Goal: Task Accomplishment & Management: Complete application form

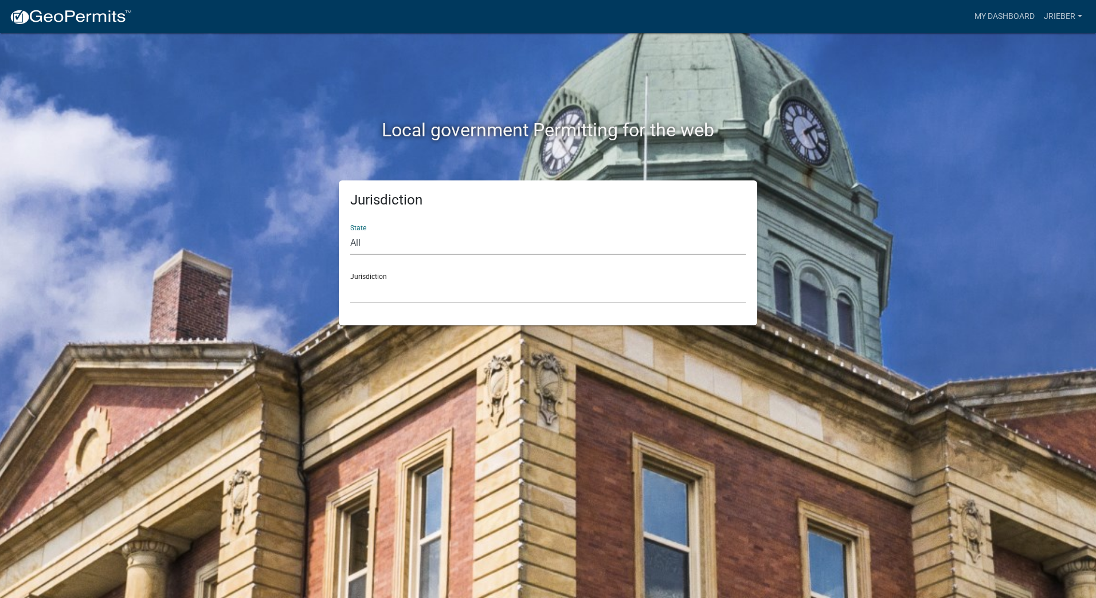
click at [369, 245] on select "All [US_STATE] [US_STATE] [US_STATE] [US_STATE] [US_STATE] [US_STATE] [US_STATE…" at bounding box center [547, 243] width 395 height 23
select select "[US_STATE]"
click at [350, 232] on select "All [US_STATE] [US_STATE] [US_STATE] [US_STATE] [US_STATE] [US_STATE] [US_STATE…" at bounding box center [547, 243] width 395 height 23
click at [382, 299] on select "[GEOGRAPHIC_DATA], [US_STATE] [GEOGRAPHIC_DATA], [US_STATE] [GEOGRAPHIC_DATA], …" at bounding box center [547, 291] width 395 height 23
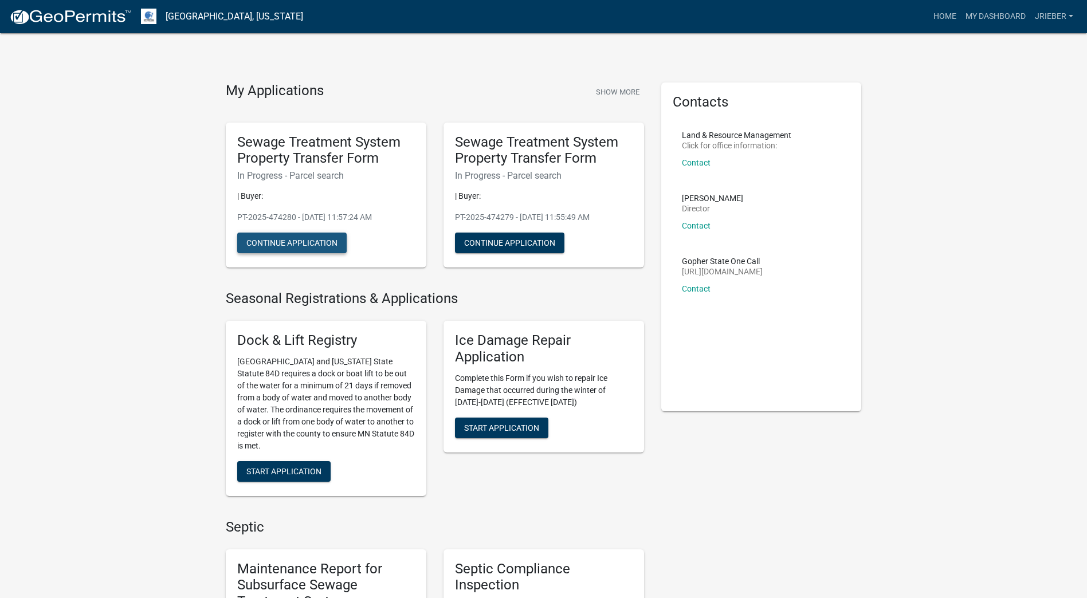
click at [296, 243] on button "Continue Application" at bounding box center [291, 243] width 109 height 21
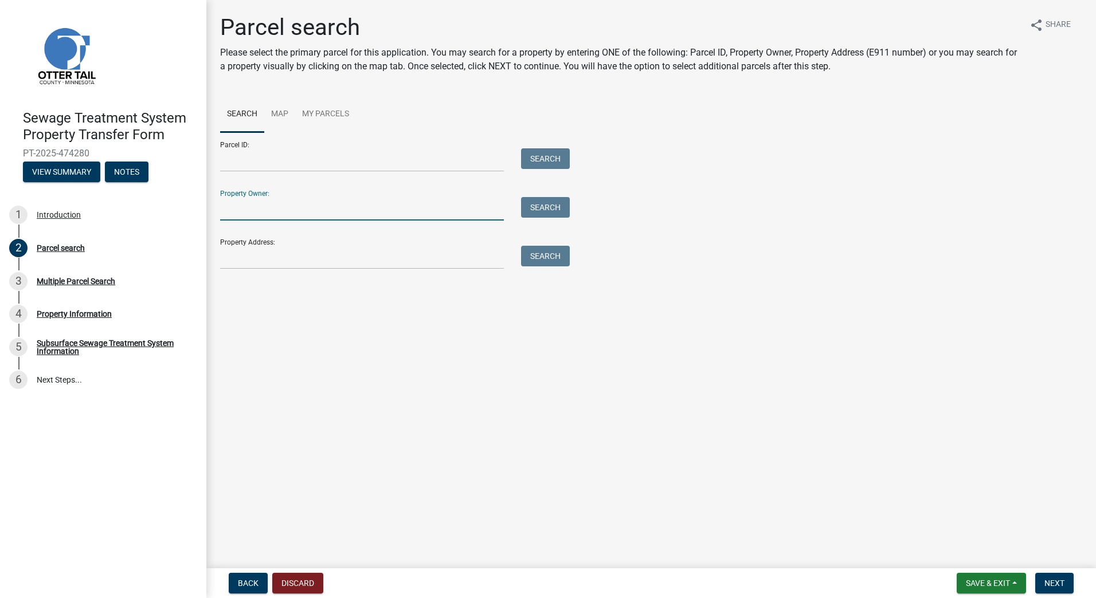
click at [232, 215] on input "Property Owner:" at bounding box center [362, 208] width 284 height 23
type input "[PERSON_NAME]"
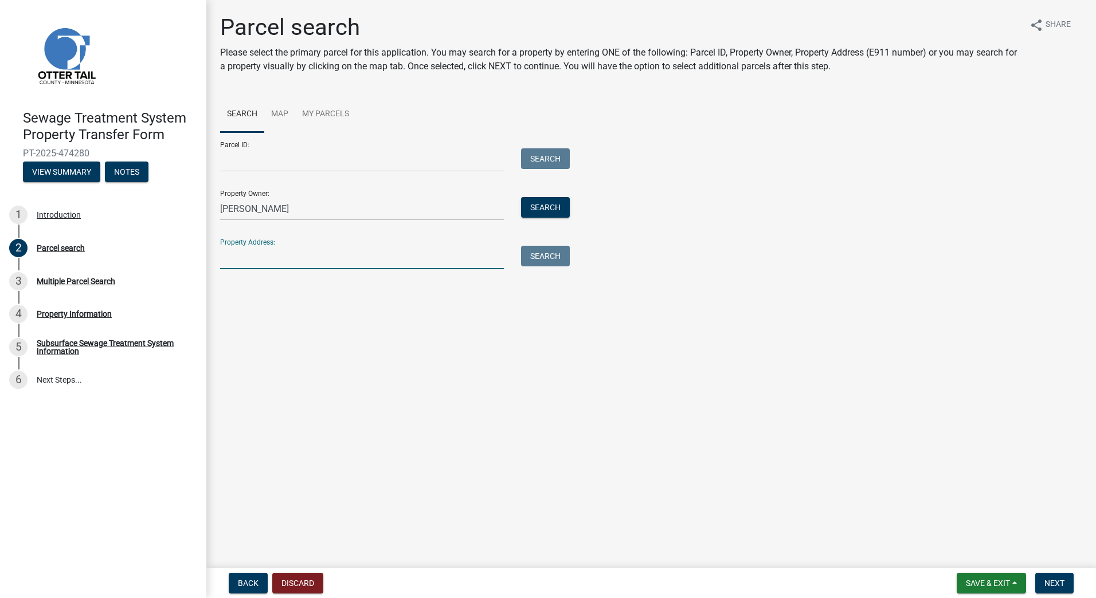
click at [230, 265] on input "Property Address:" at bounding box center [362, 257] width 284 height 23
type input "4"
click at [544, 207] on button "Search" at bounding box center [545, 207] width 49 height 21
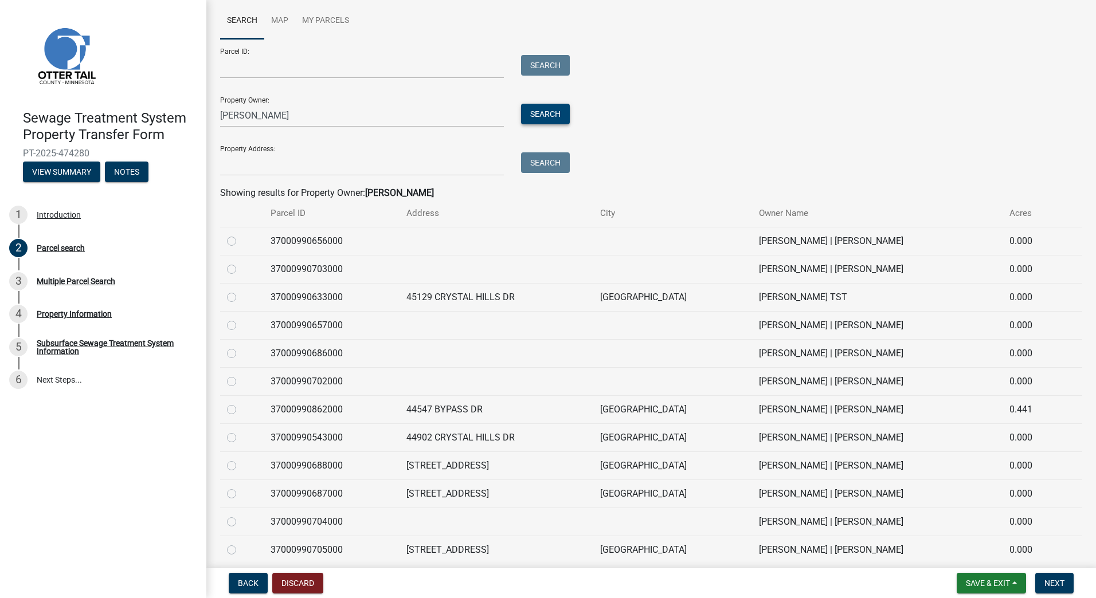
scroll to position [138, 0]
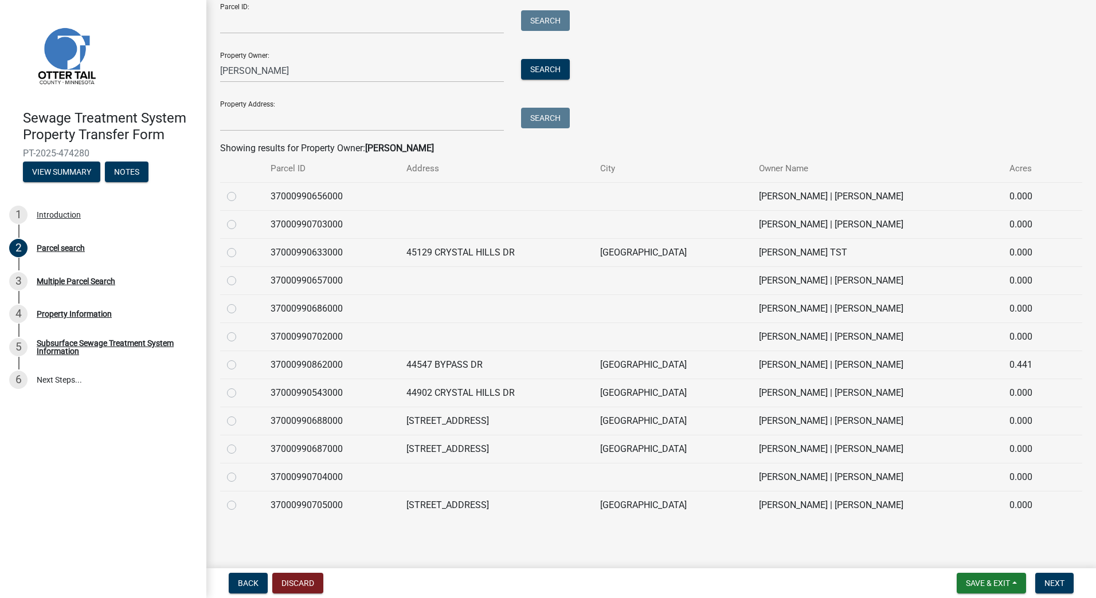
click at [328, 453] on td "37000990687000" at bounding box center [332, 449] width 136 height 28
click at [241, 442] on label at bounding box center [241, 442] width 0 height 0
click at [241, 450] on input "radio" at bounding box center [244, 445] width 7 height 7
radio input "true"
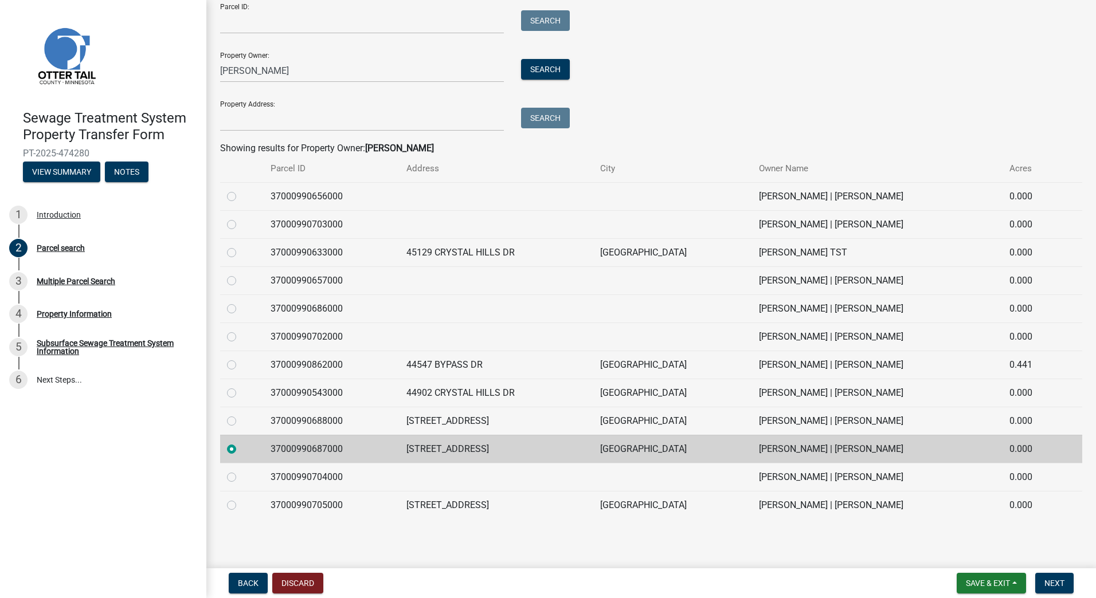
click at [241, 414] on label at bounding box center [241, 414] width 0 height 0
click at [241, 422] on input "radio" at bounding box center [244, 417] width 7 height 7
radio input "true"
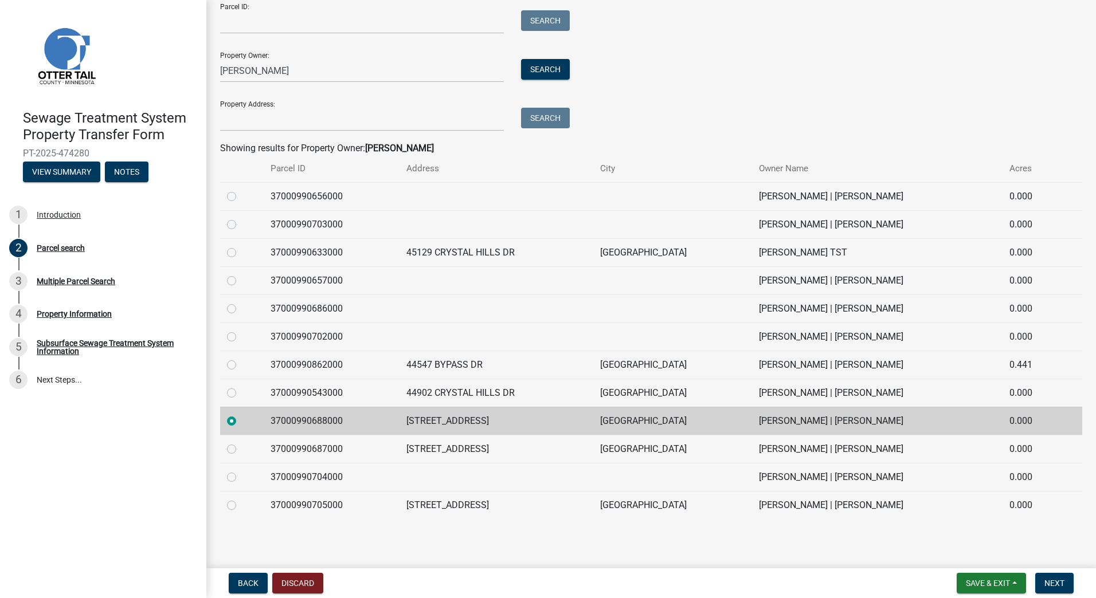
click at [241, 442] on label at bounding box center [241, 442] width 0 height 0
click at [241, 448] on input "radio" at bounding box center [244, 445] width 7 height 7
radio input "true"
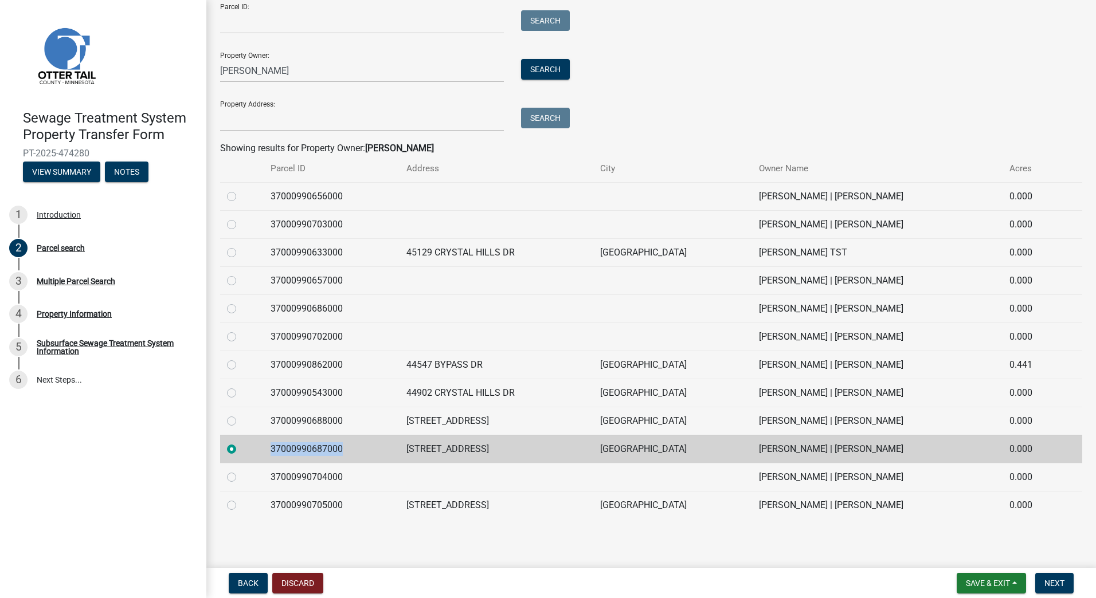
drag, startPoint x: 354, startPoint y: 447, endPoint x: 274, endPoint y: 450, distance: 79.1
click at [274, 450] on td "37000990687000" at bounding box center [332, 449] width 136 height 28
copy td "37000990687000"
click at [247, 25] on input "Parcel ID:" at bounding box center [362, 21] width 284 height 23
paste input "37000990687000"
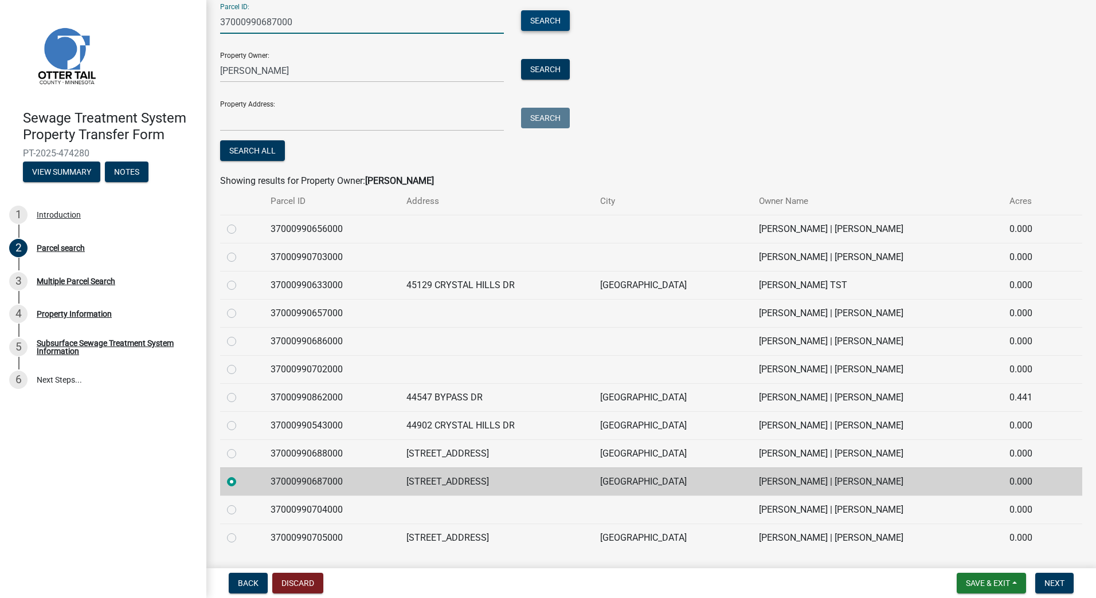
type input "37000990687000"
click at [535, 23] on button "Search" at bounding box center [545, 20] width 49 height 21
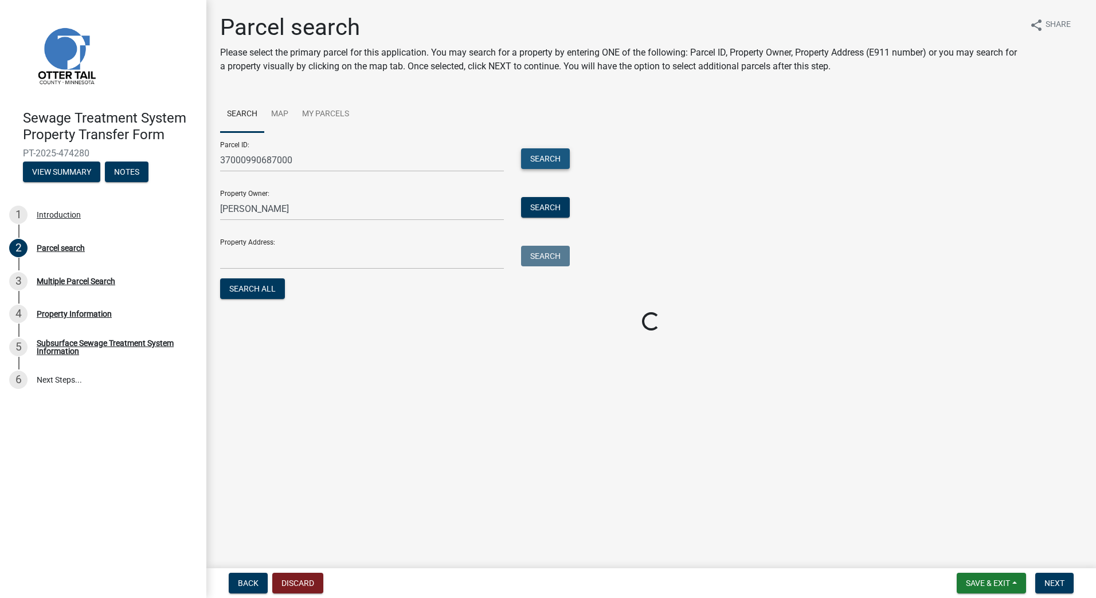
scroll to position [0, 0]
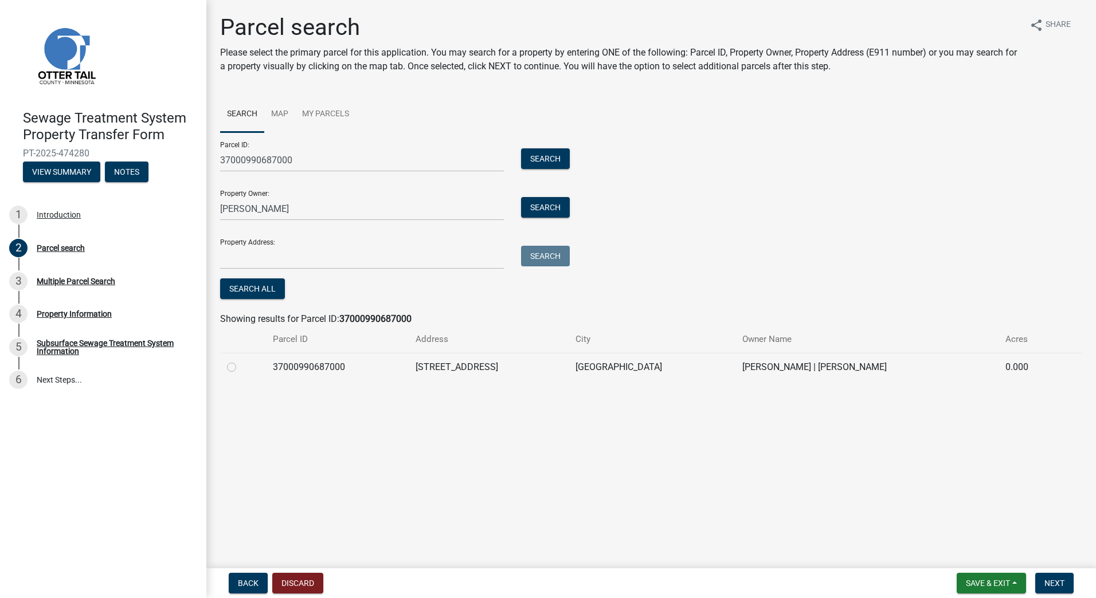
click at [241, 360] on label at bounding box center [241, 360] width 0 height 0
click at [241, 368] on input "radio" at bounding box center [244, 363] width 7 height 7
radio input "true"
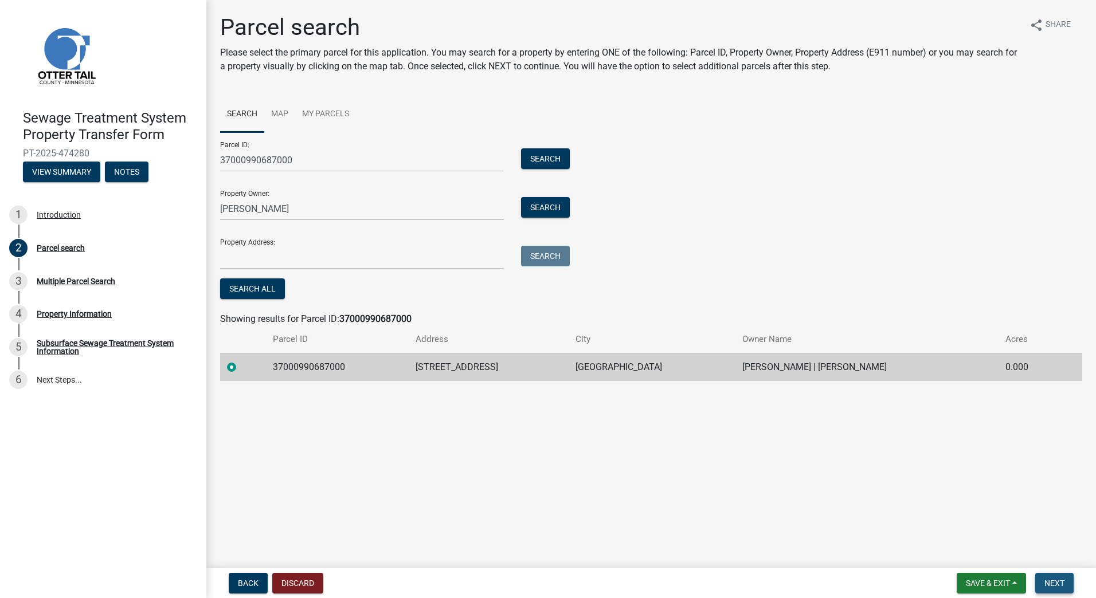
click at [1046, 584] on span "Next" at bounding box center [1054, 583] width 20 height 9
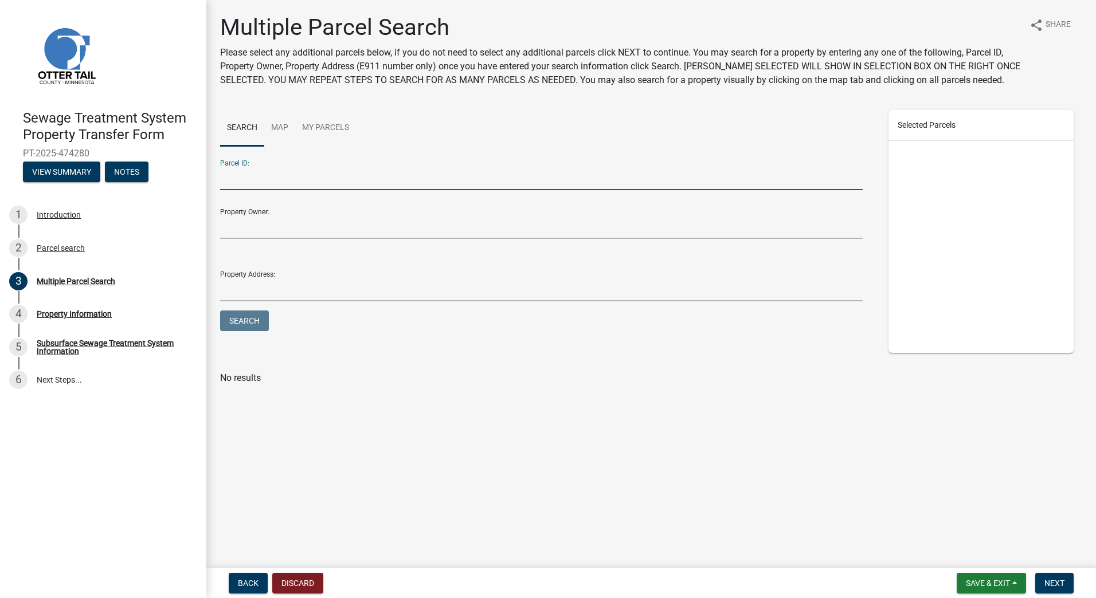
paste input "37000990687000"
type input "37000990687000"
click at [245, 320] on button "Search" at bounding box center [244, 321] width 49 height 21
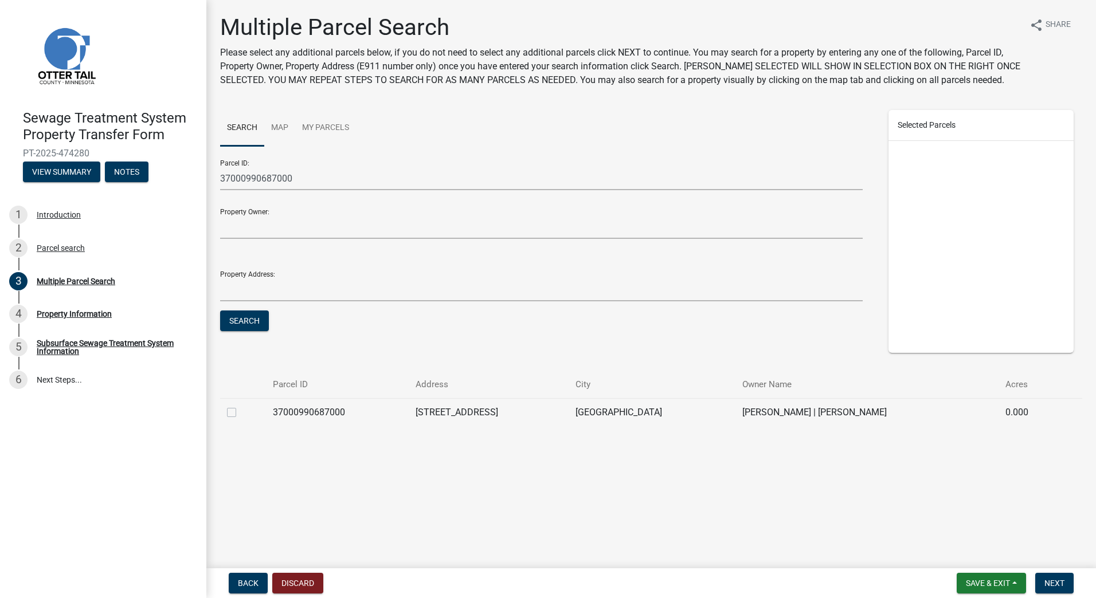
click at [241, 406] on label at bounding box center [241, 406] width 0 height 0
click at [241, 413] on input "checkbox" at bounding box center [244, 409] width 7 height 7
checkbox input "true"
click at [1056, 586] on span "Next" at bounding box center [1054, 583] width 20 height 9
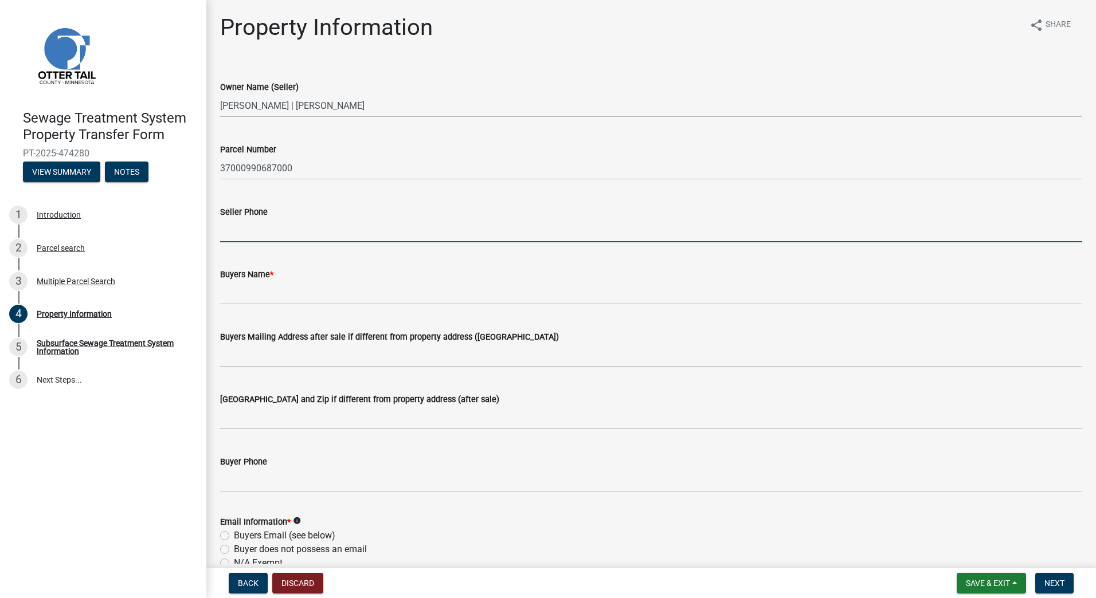
click at [241, 233] on input "Seller Phone" at bounding box center [651, 230] width 862 height 23
type input "2182980581"
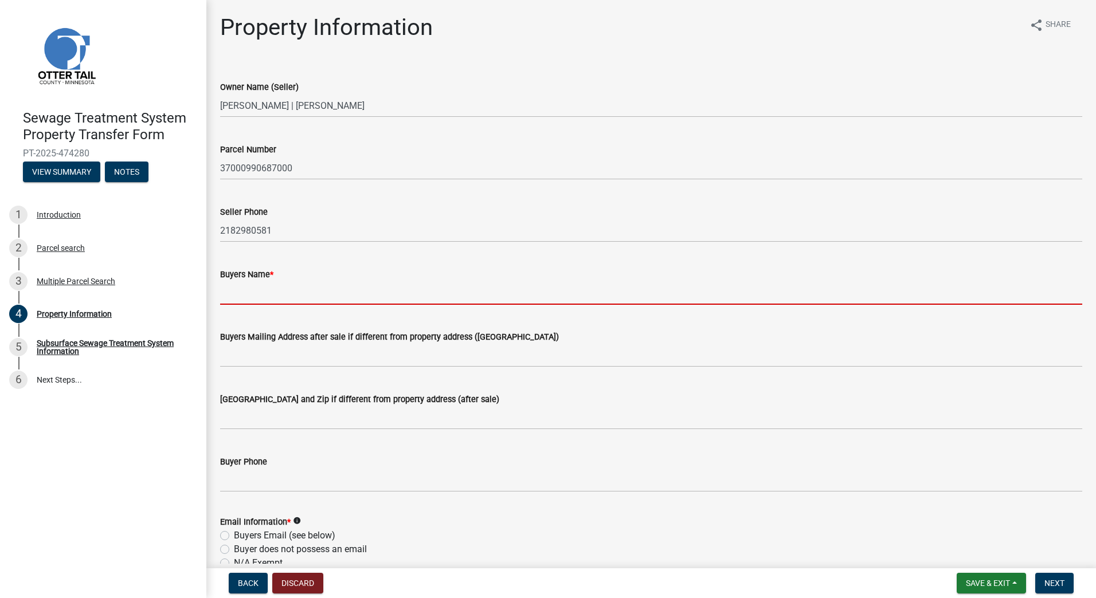
click at [231, 293] on input "Buyers Name *" at bounding box center [651, 292] width 862 height 23
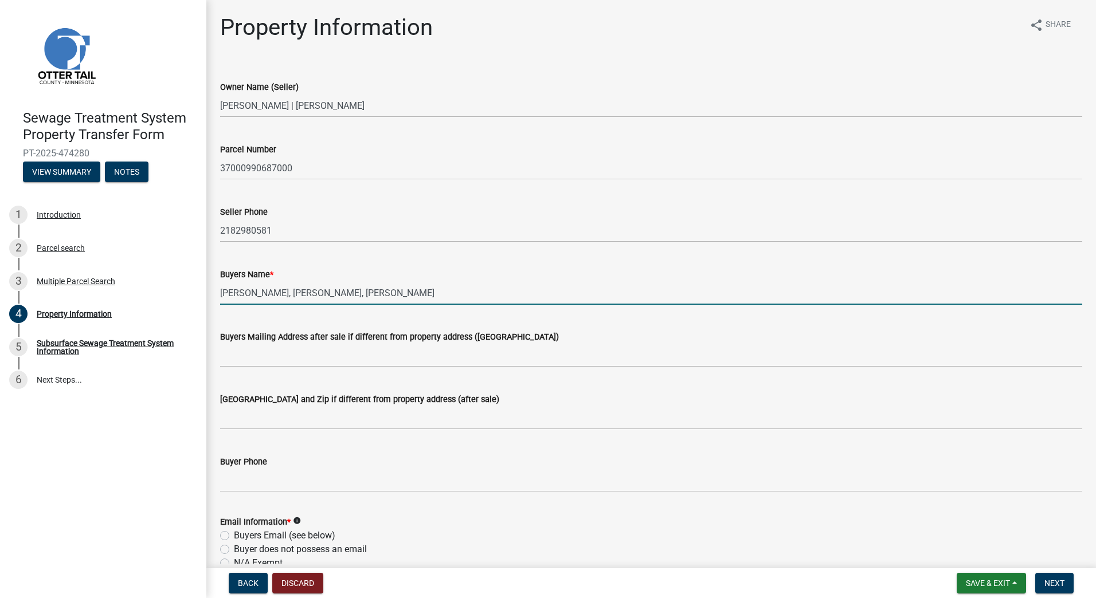
scroll to position [57, 0]
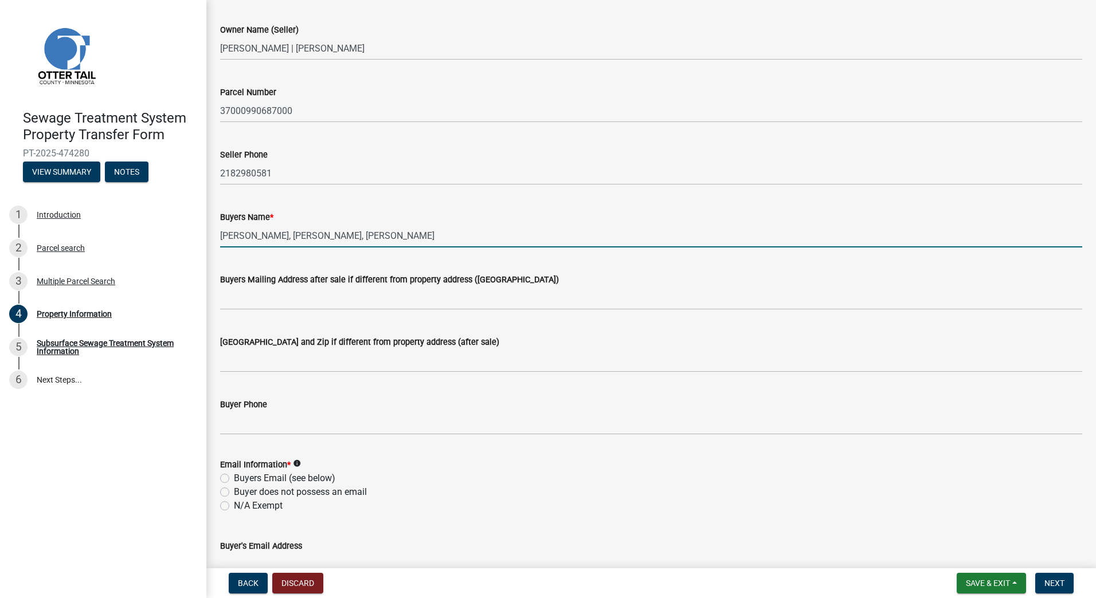
type input "[PERSON_NAME], [PERSON_NAME], [PERSON_NAME]"
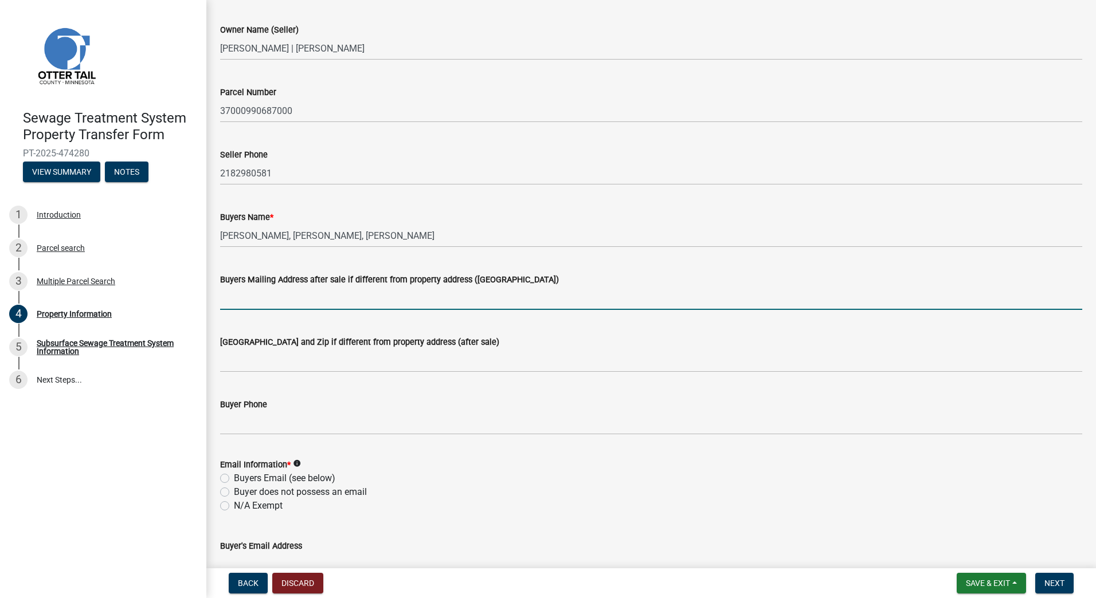
click at [236, 306] on input "Buyers Mailing Address after sale if different from property address ([GEOGRAPH…" at bounding box center [651, 298] width 862 height 23
type input "[STREET_ADDRESS]"
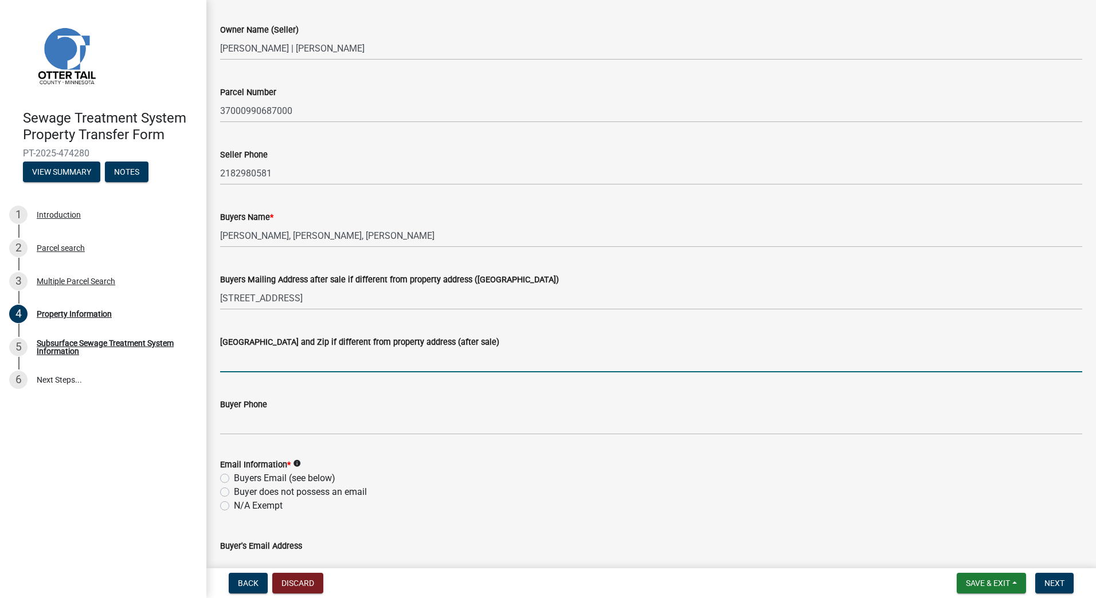
click at [233, 356] on input "[GEOGRAPHIC_DATA] and Zip if different from property address (after sale)" at bounding box center [651, 360] width 862 height 23
type input "[GEOGRAPHIC_DATA]"
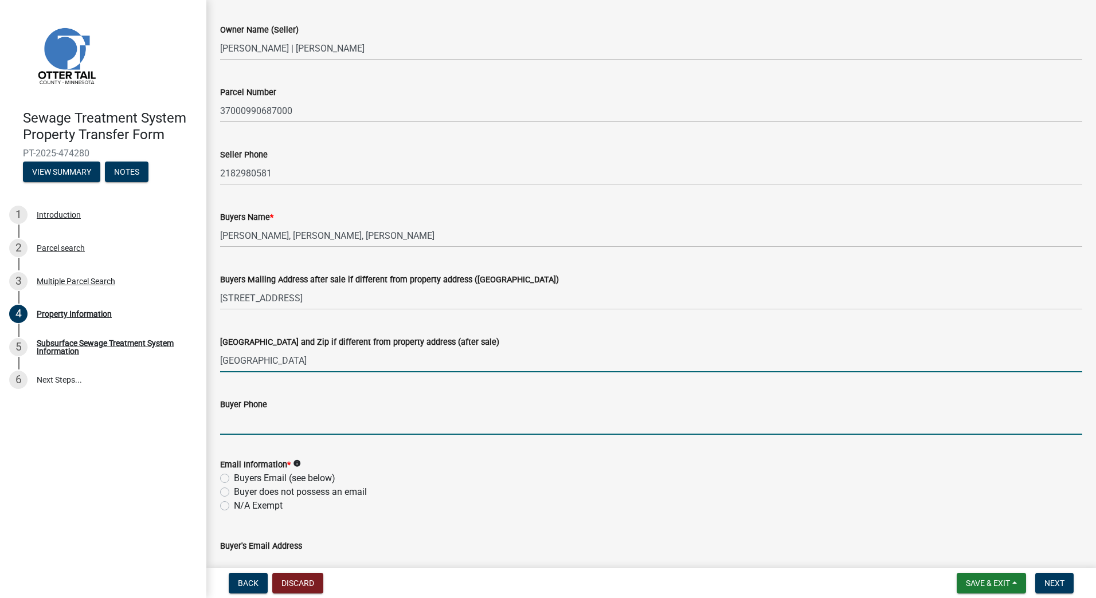
click at [256, 429] on input "Buyer Phone" at bounding box center [651, 422] width 862 height 23
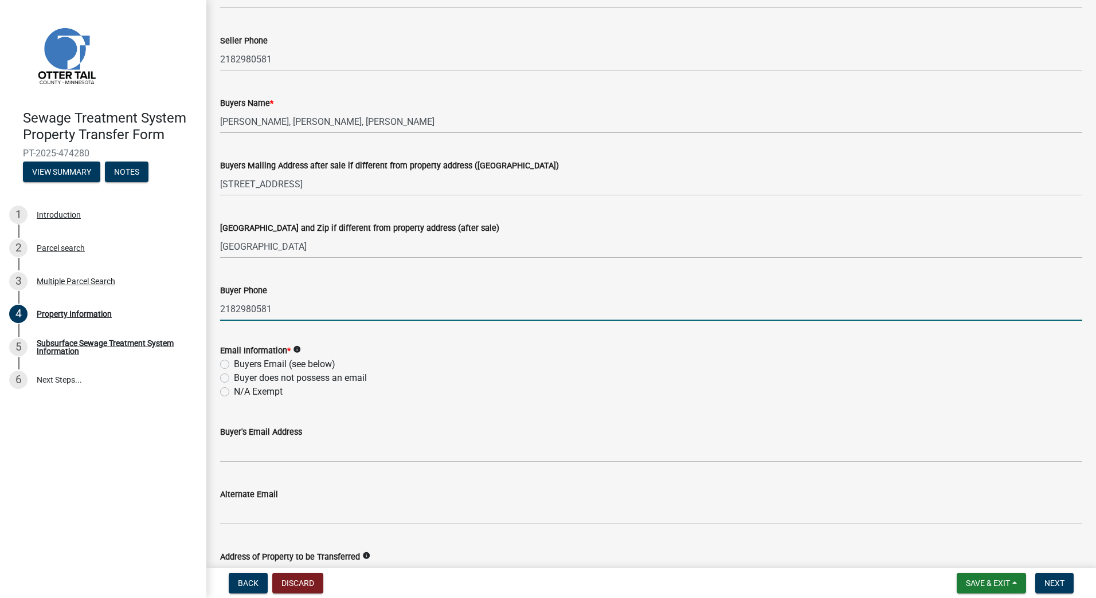
scroll to position [172, 0]
type input "2182980581"
click at [234, 364] on label "Buyers Email (see below)" at bounding box center [284, 364] width 101 height 14
click at [234, 364] on input "Buyers Email (see below)" at bounding box center [237, 360] width 7 height 7
radio input "true"
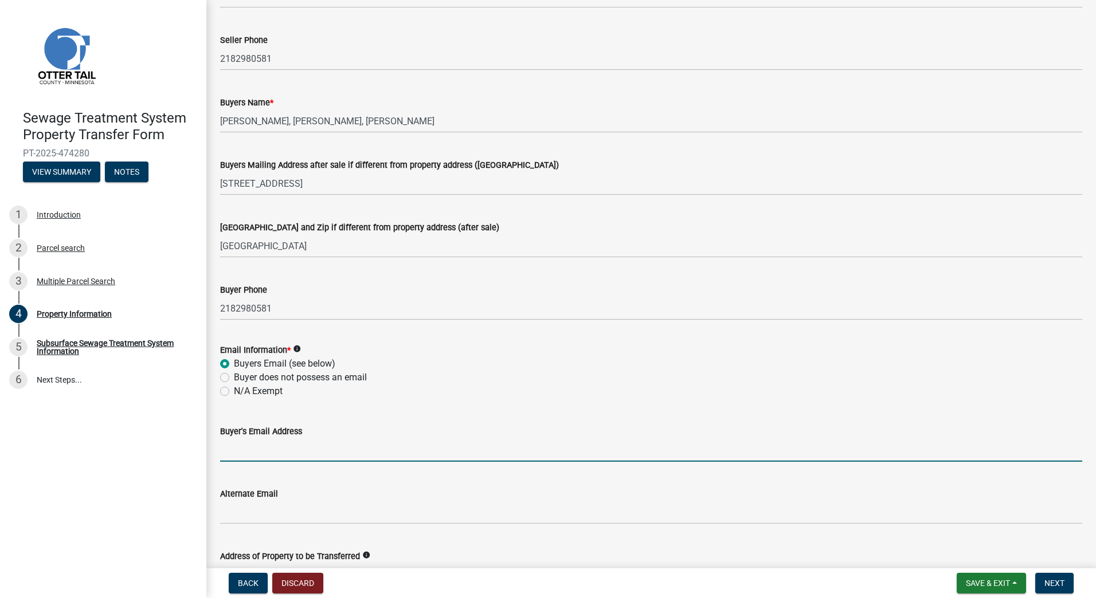
click at [234, 451] on input "Buyer's Email Address" at bounding box center [651, 449] width 862 height 23
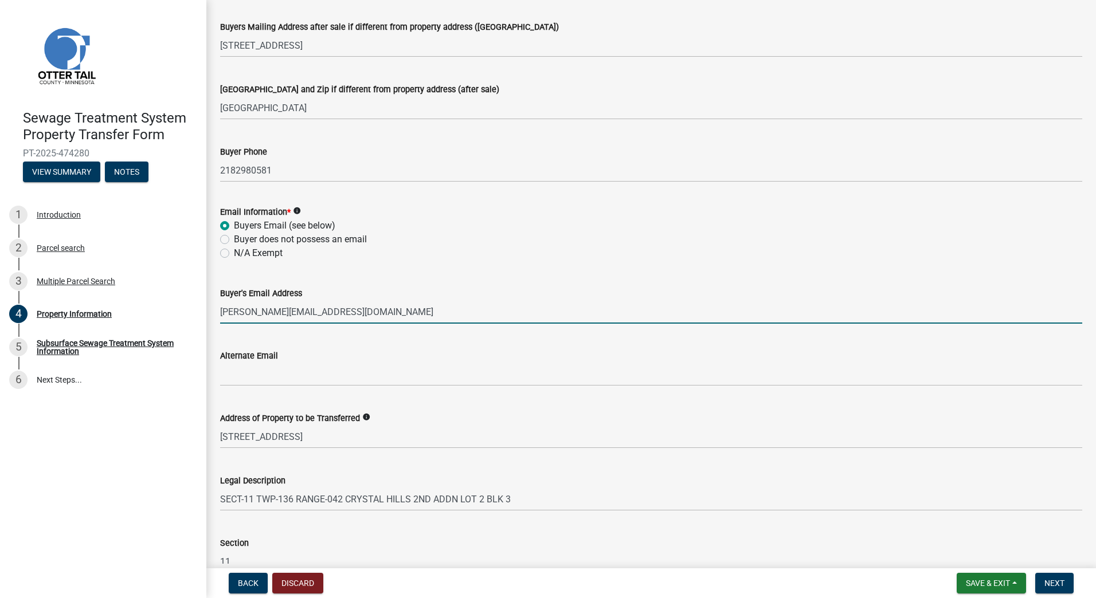
scroll to position [344, 0]
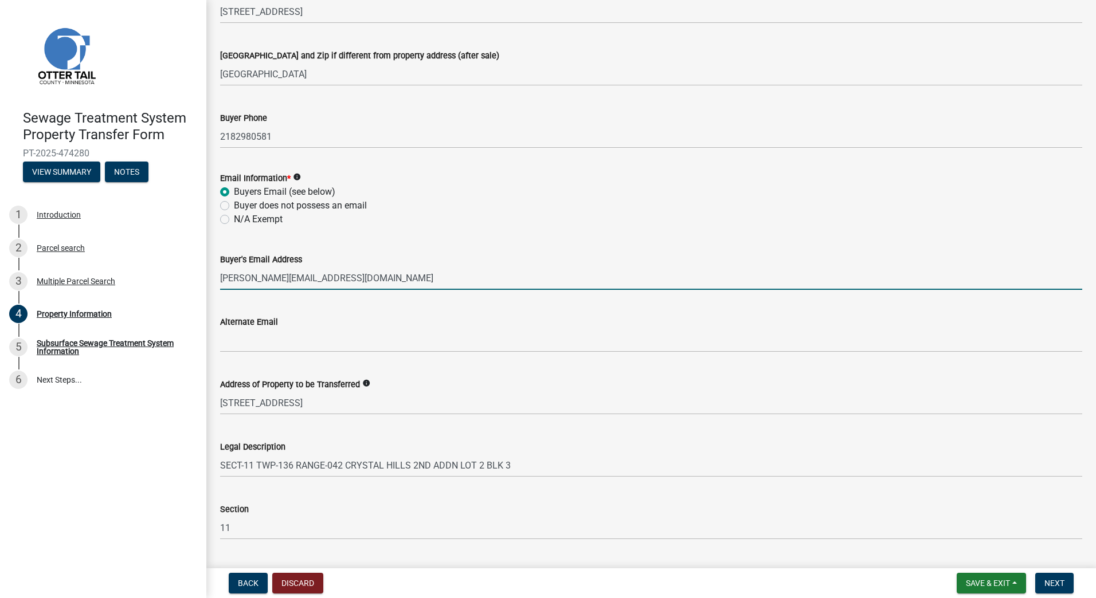
type input "[PERSON_NAME][EMAIL_ADDRESS][DOMAIN_NAME]"
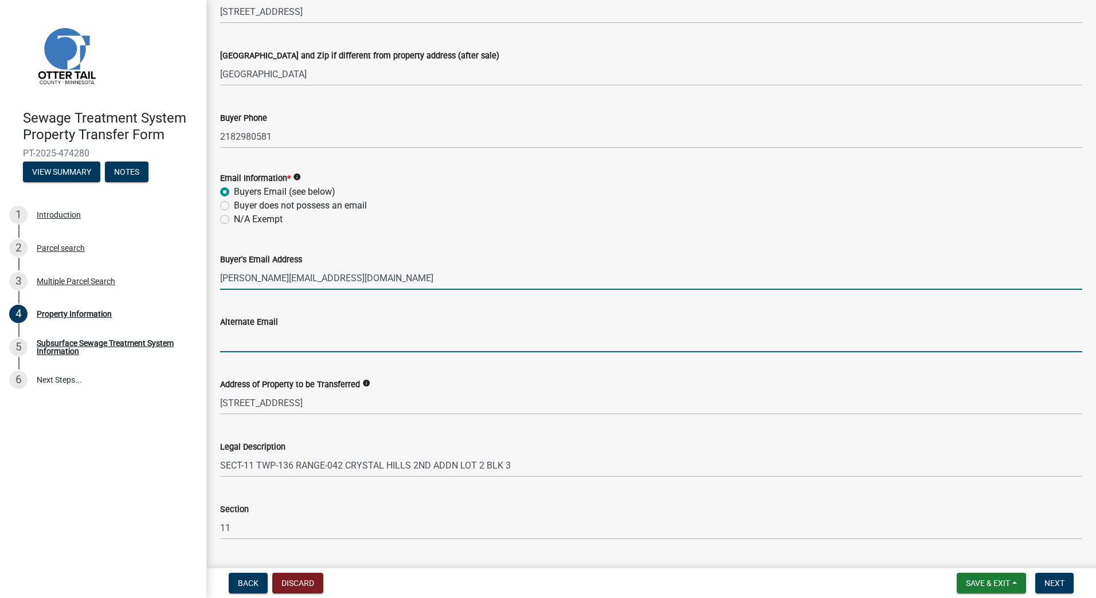
click at [232, 343] on input "Alternate Email" at bounding box center [651, 340] width 862 height 23
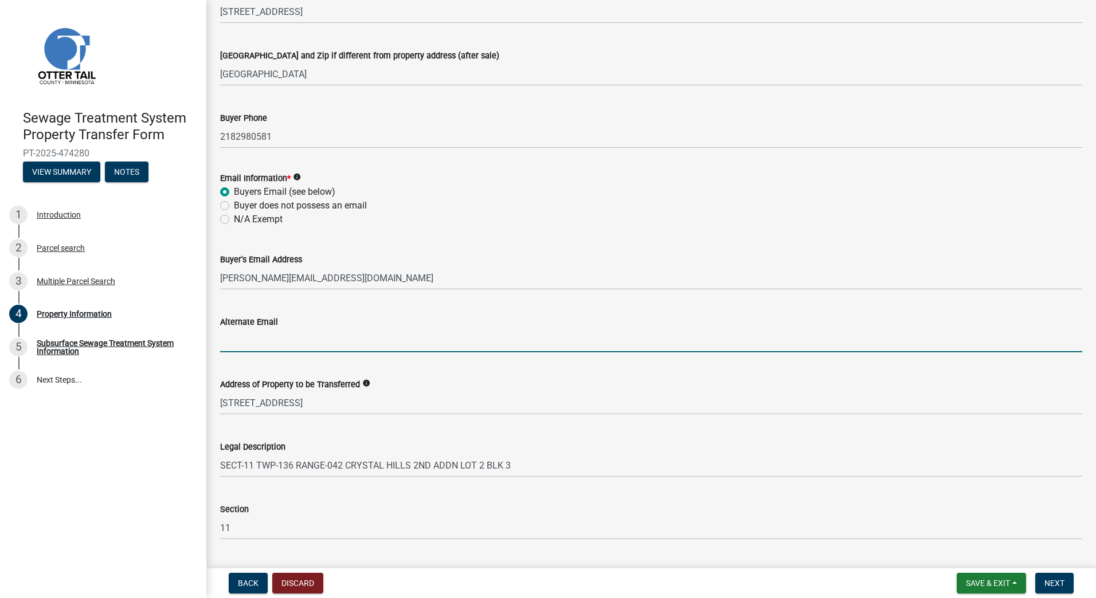
type input "j"
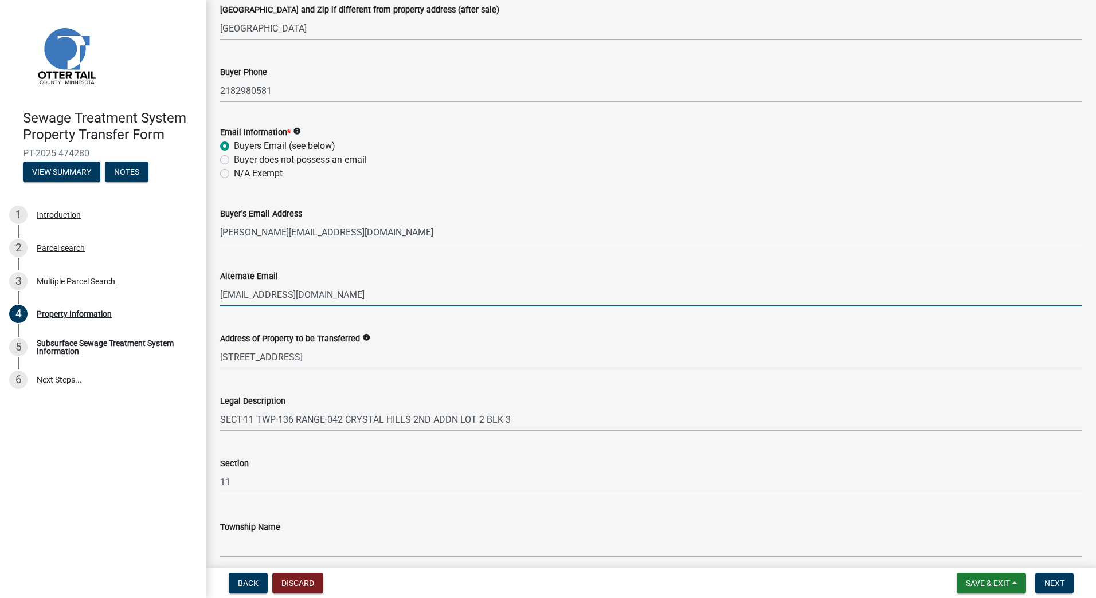
scroll to position [437, 0]
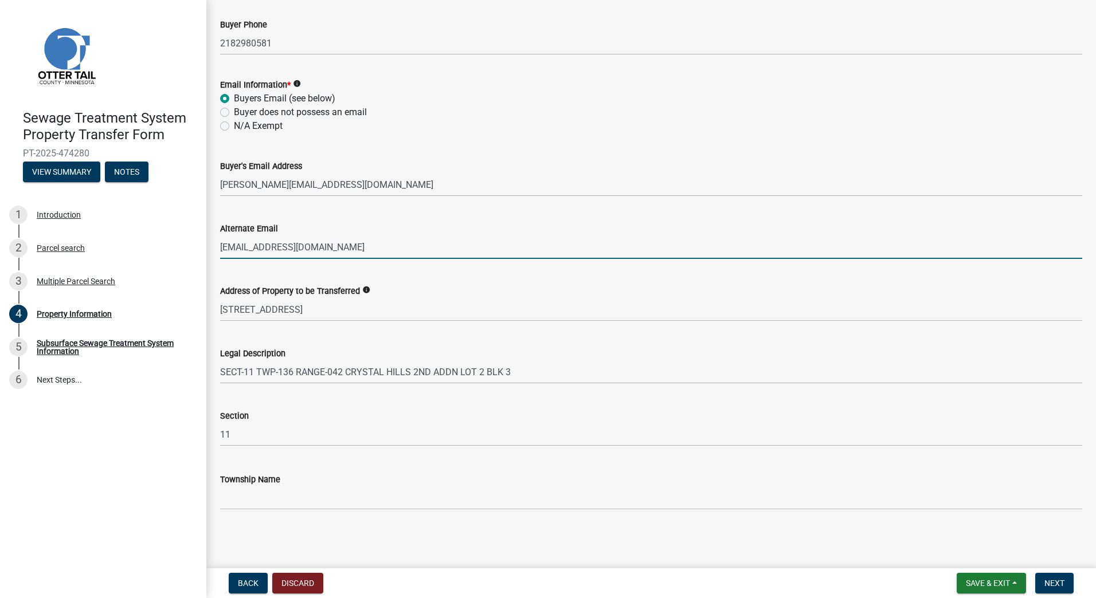
type input "[EMAIL_ADDRESS][DOMAIN_NAME]"
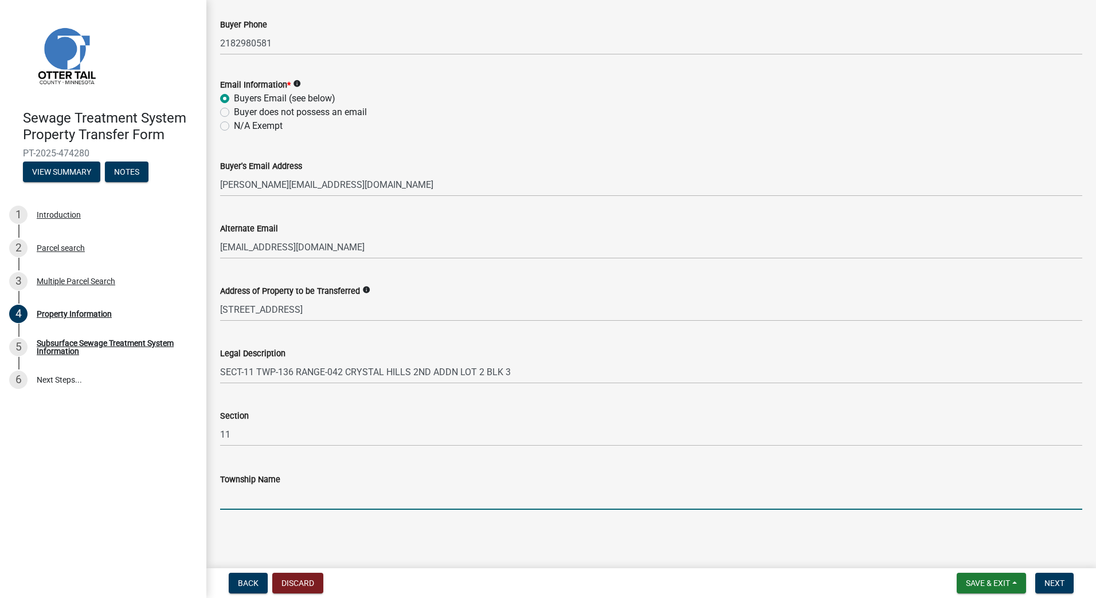
click at [242, 500] on input "Township Name" at bounding box center [651, 498] width 862 height 23
type input "[PERSON_NAME]"
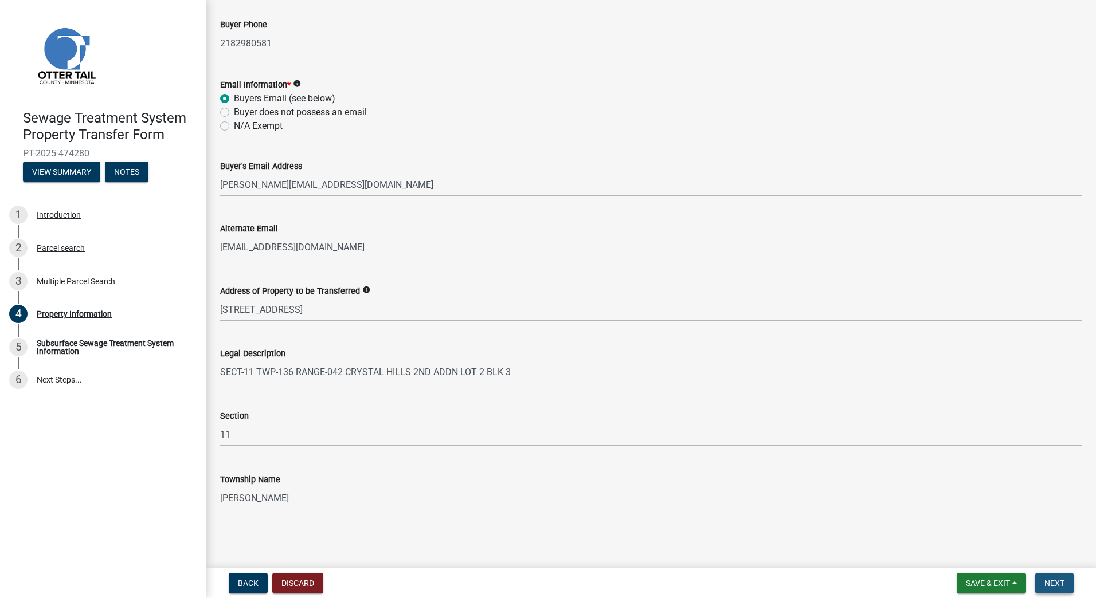
click at [1057, 584] on span "Next" at bounding box center [1054, 583] width 20 height 9
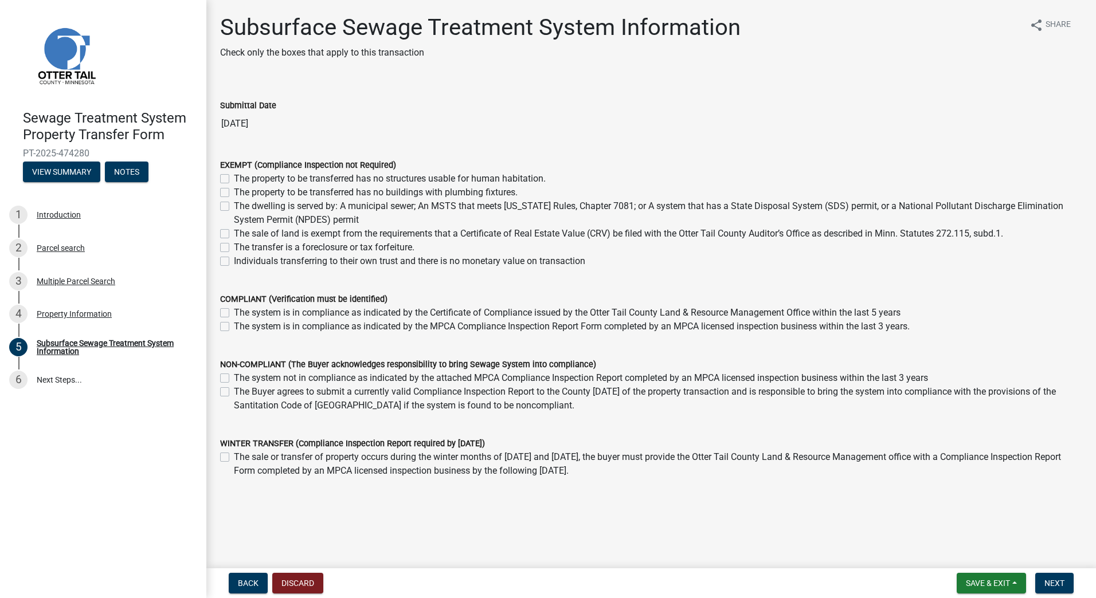
click at [234, 235] on label "The sale of land is exempt from the requirements that a Certificate of Real Est…" at bounding box center [618, 234] width 769 height 14
click at [234, 234] on input "The sale of land is exempt from the requirements that a Certificate of Real Est…" at bounding box center [237, 230] width 7 height 7
checkbox input "true"
checkbox input "false"
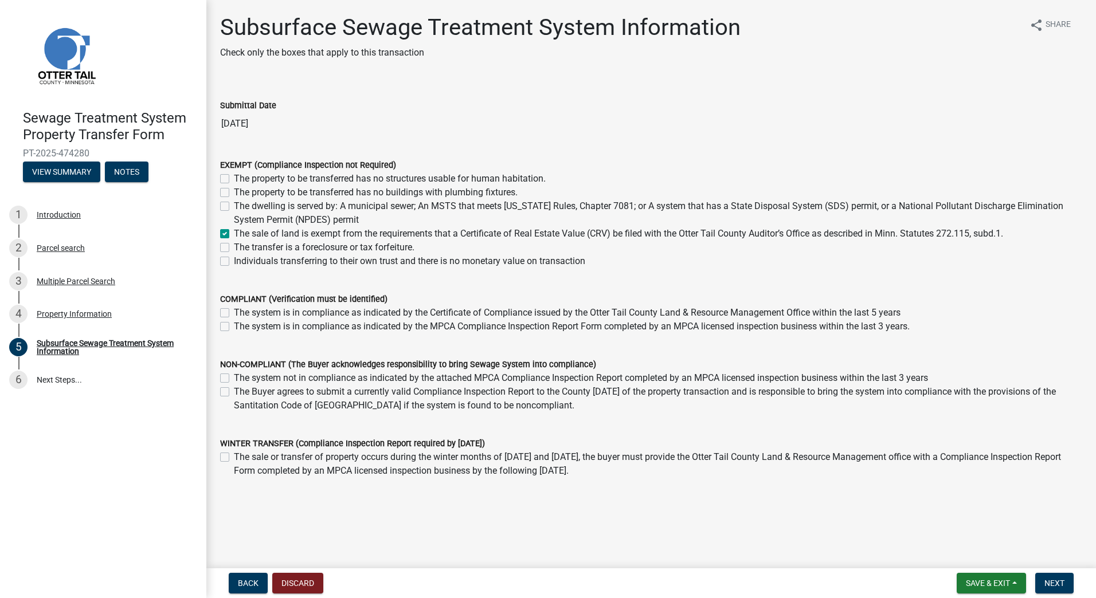
checkbox input "false"
checkbox input "true"
checkbox input "false"
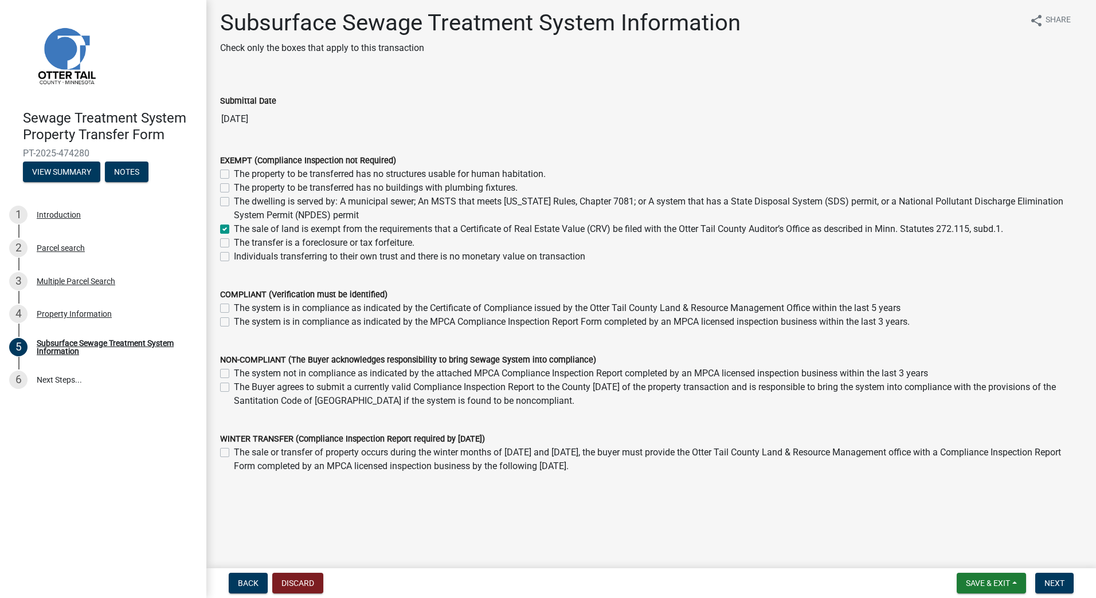
scroll to position [6, 0]
click at [1059, 583] on span "Next" at bounding box center [1054, 583] width 20 height 9
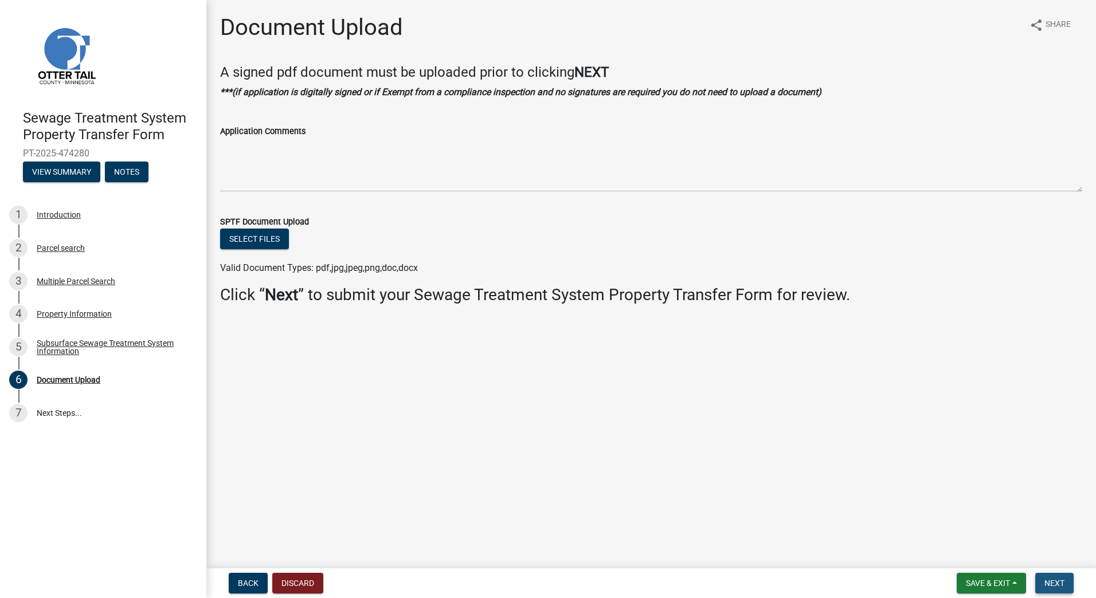
click at [1061, 582] on span "Next" at bounding box center [1054, 583] width 20 height 9
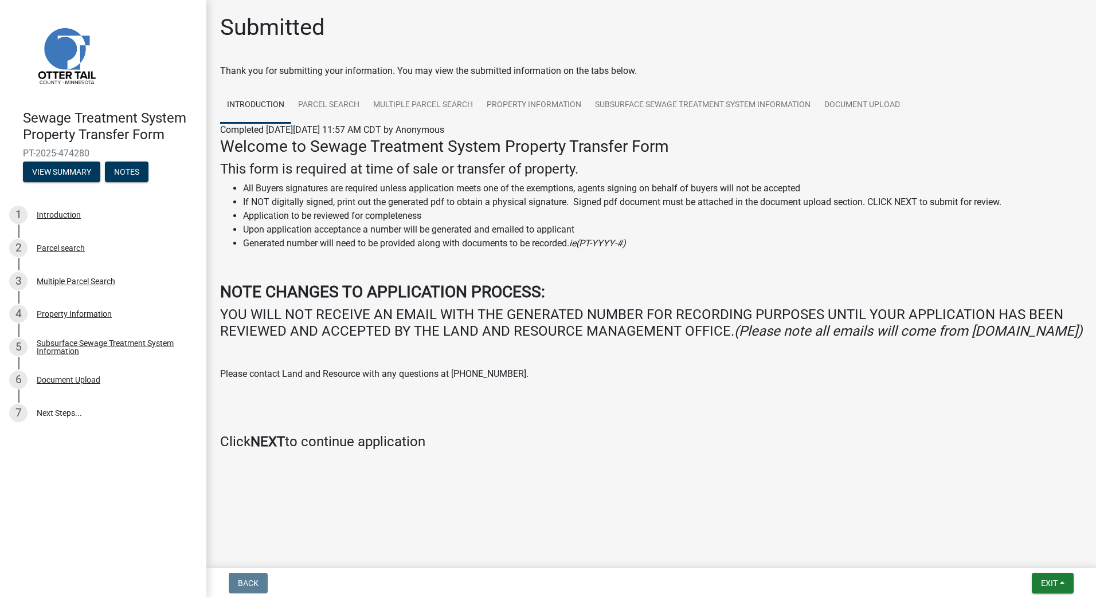
click at [268, 450] on strong "NEXT" at bounding box center [267, 442] width 34 height 16
click at [1049, 581] on span "Exit" at bounding box center [1049, 583] width 17 height 9
click at [1025, 555] on button "Save & Exit" at bounding box center [1028, 554] width 92 height 28
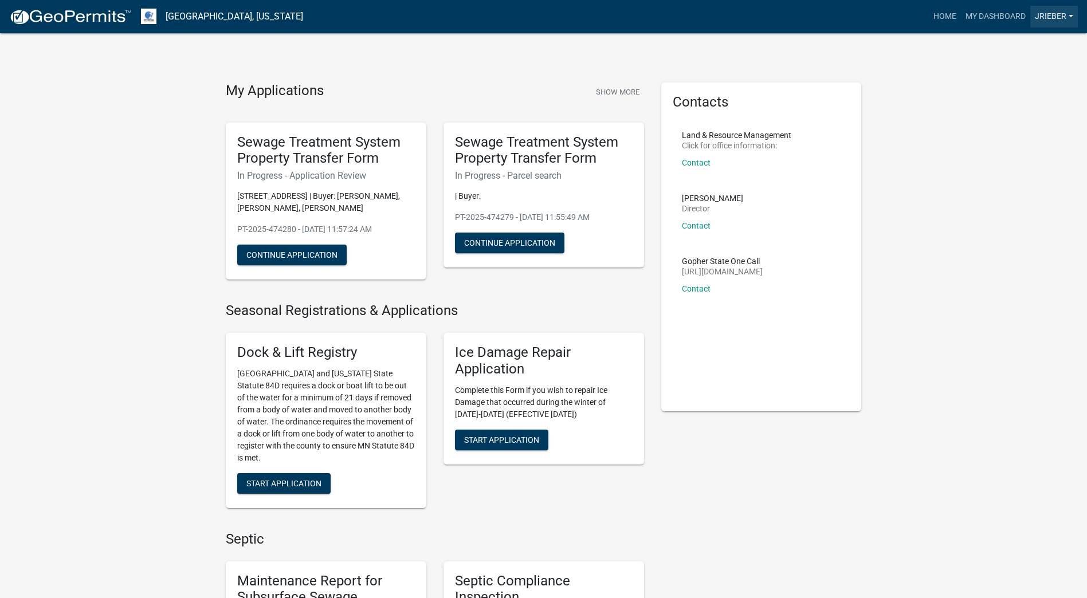
click at [1054, 15] on link "Jrieber" at bounding box center [1054, 17] width 48 height 22
click at [1030, 86] on link "Logout" at bounding box center [1032, 84] width 92 height 28
